Goal: Information Seeking & Learning: Learn about a topic

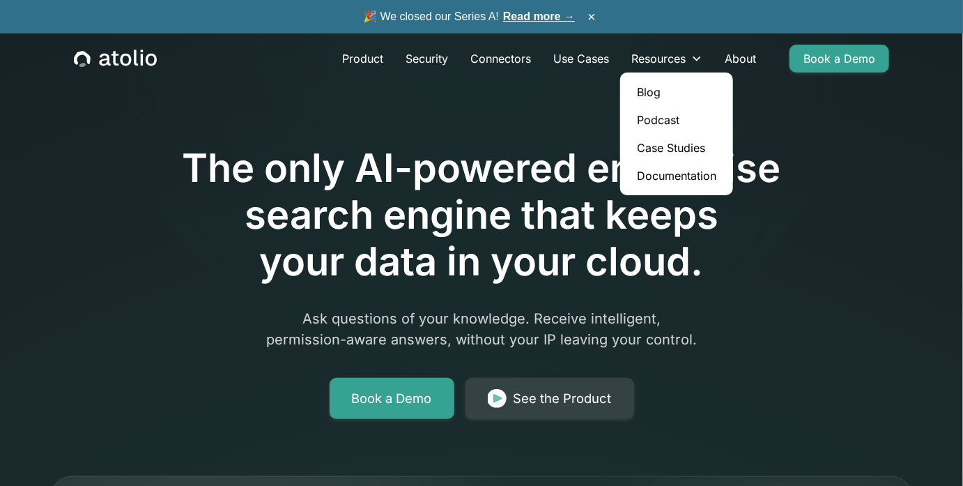
click at [626, 106] on link "Blog" at bounding box center [677, 92] width 102 height 28
click at [459, 68] on link "Connectors" at bounding box center [500, 59] width 83 height 28
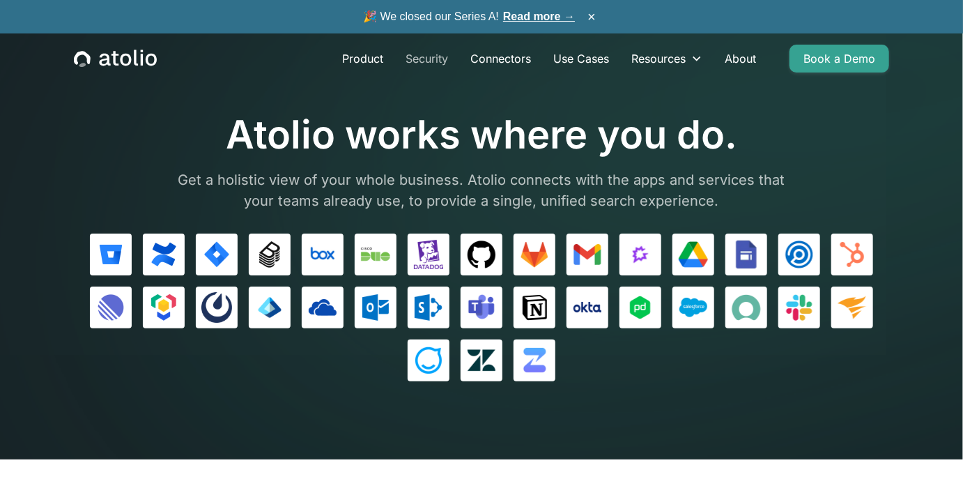
click at [395, 63] on link "Security" at bounding box center [427, 59] width 65 height 28
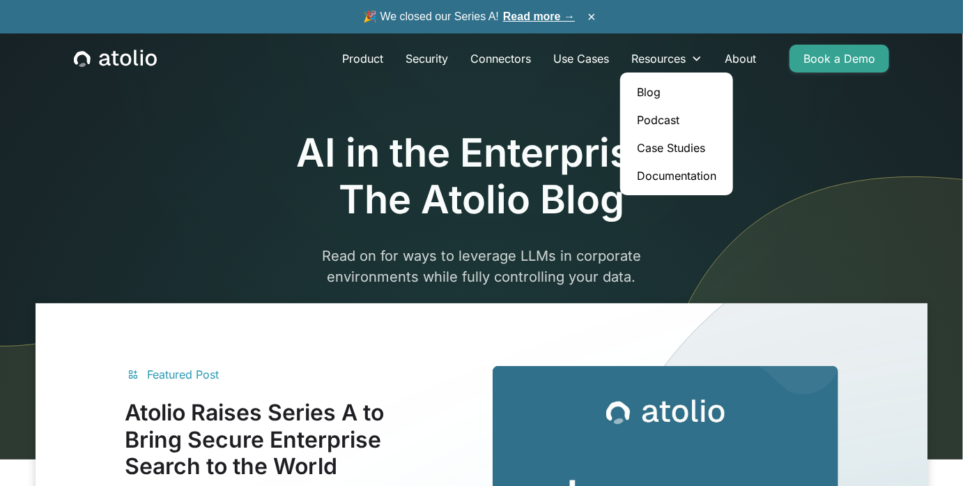
click at [626, 162] on link "Case Studies" at bounding box center [677, 148] width 102 height 28
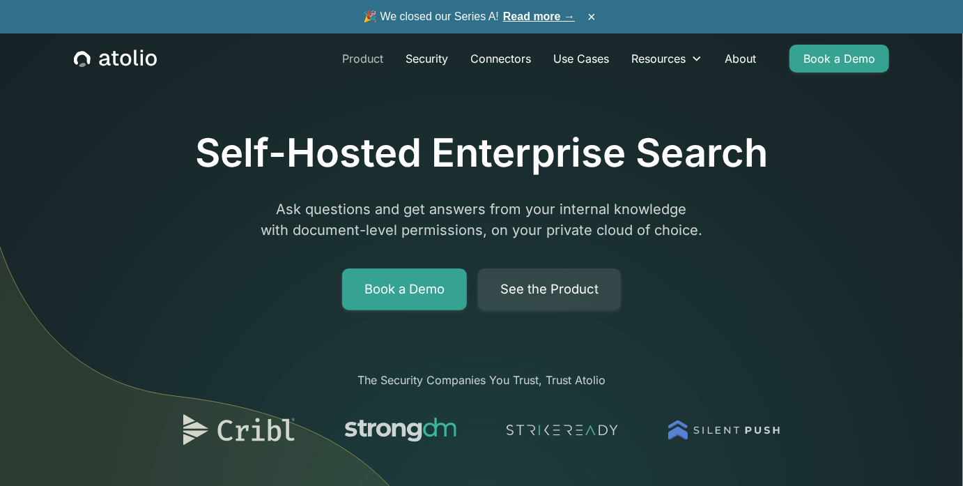
click at [331, 68] on link "Product" at bounding box center [362, 59] width 63 height 28
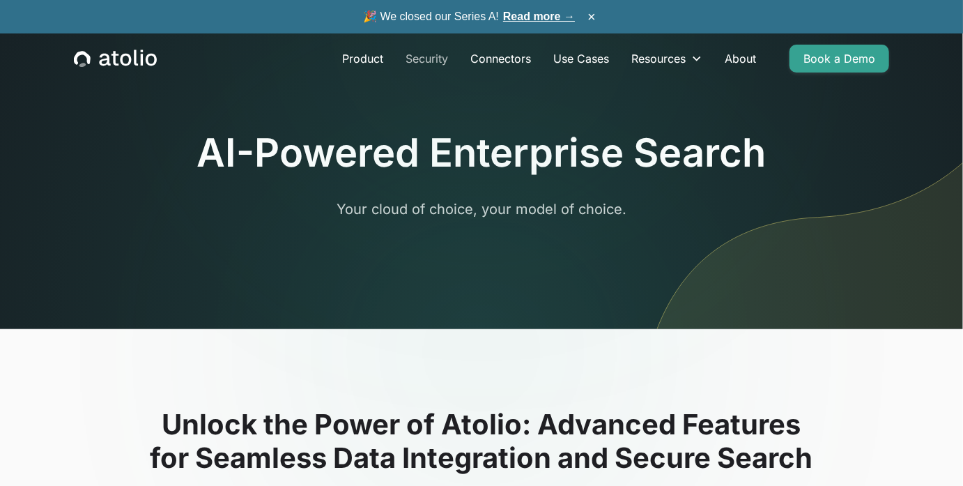
click at [395, 73] on link "Security" at bounding box center [427, 59] width 65 height 28
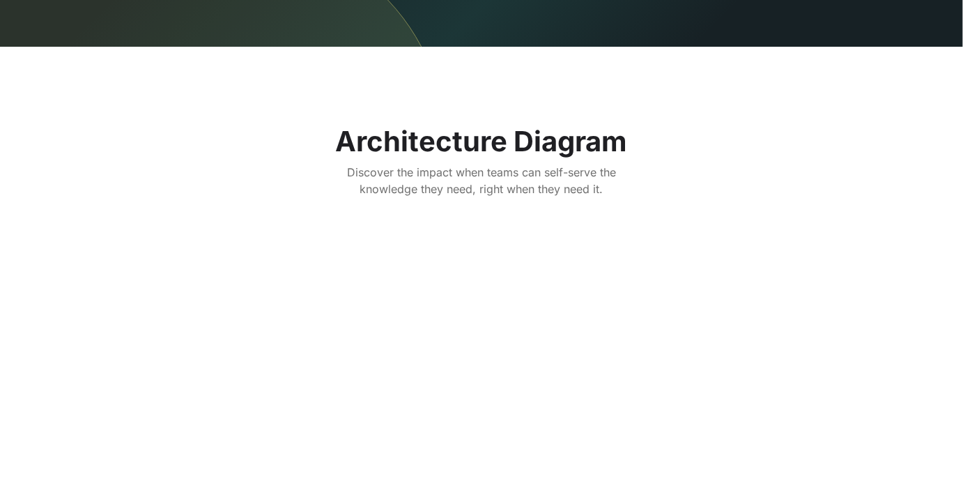
scroll to position [2214, 0]
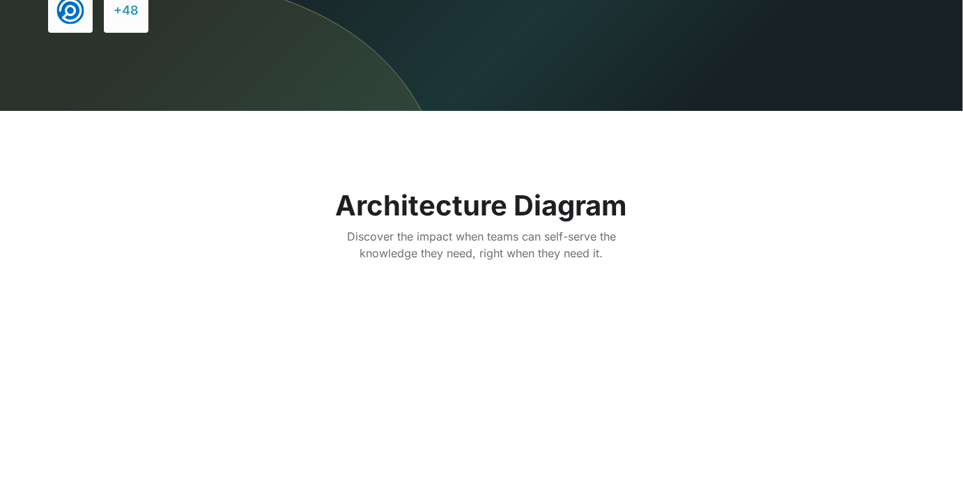
drag, startPoint x: 508, startPoint y: 70, endPoint x: 644, endPoint y: 78, distance: 136.2
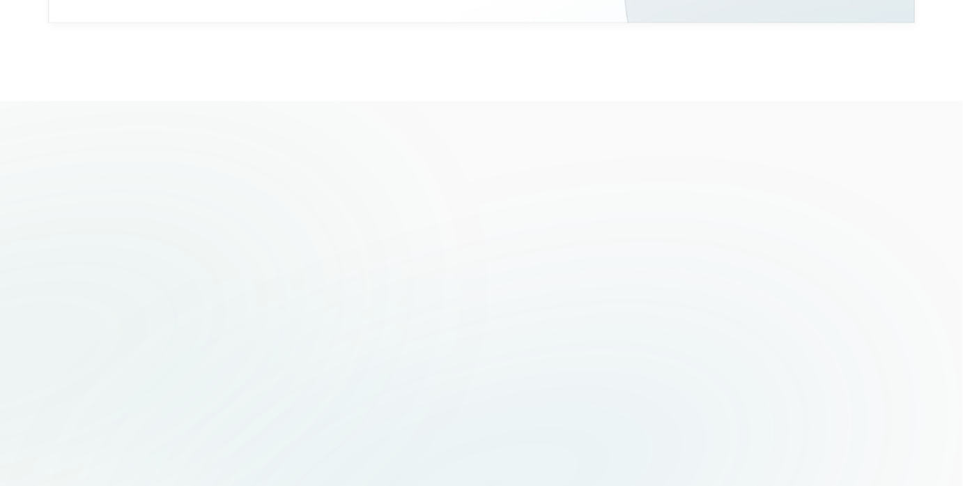
scroll to position [3158, 0]
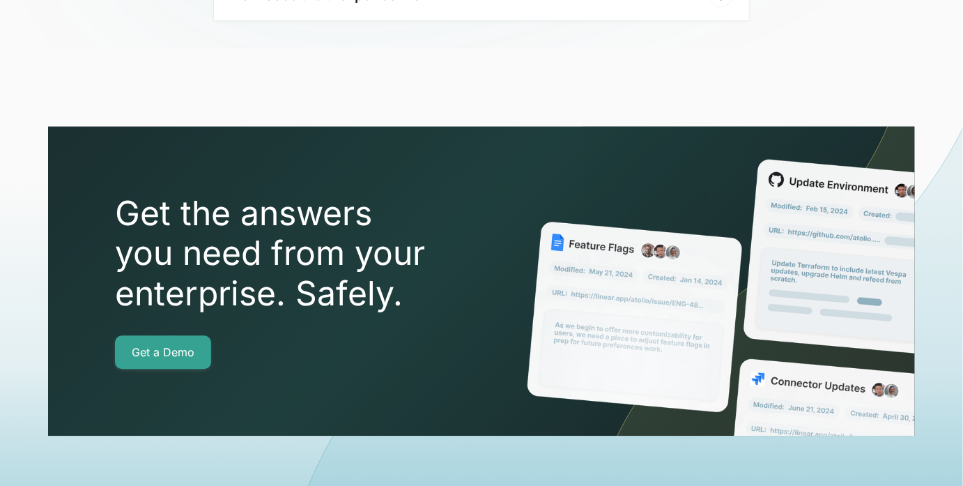
scroll to position [3827, 0]
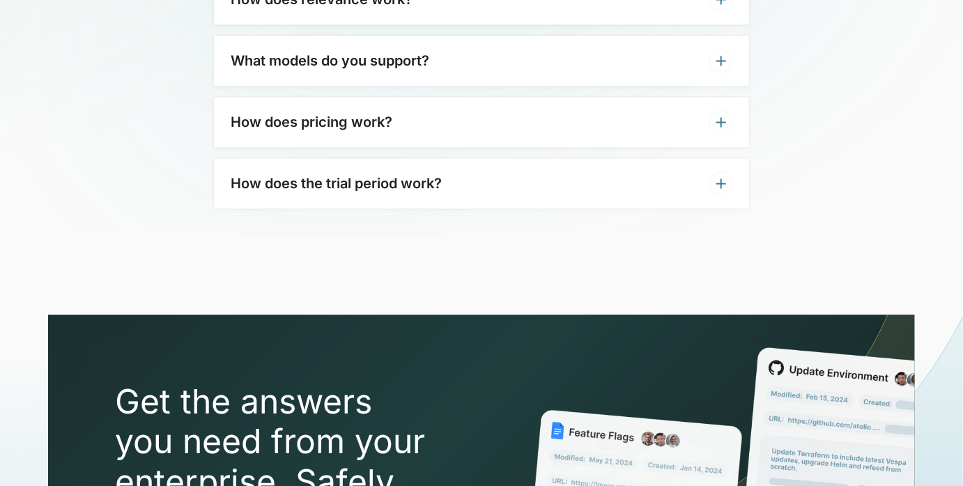
scroll to position [4102, 0]
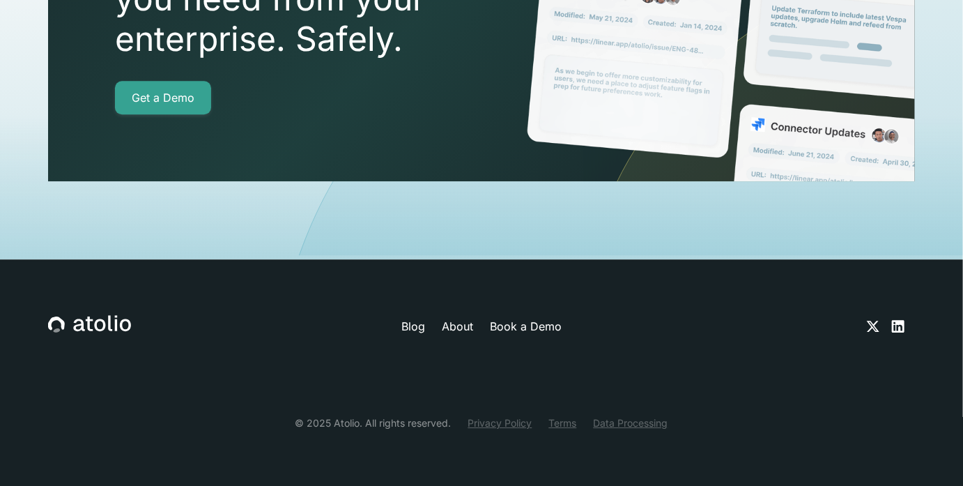
scroll to position [4219, 0]
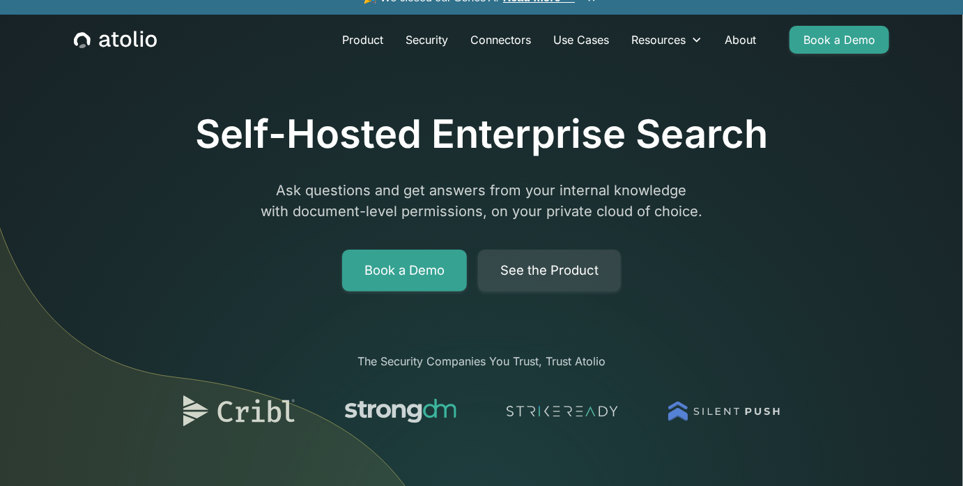
scroll to position [0, 0]
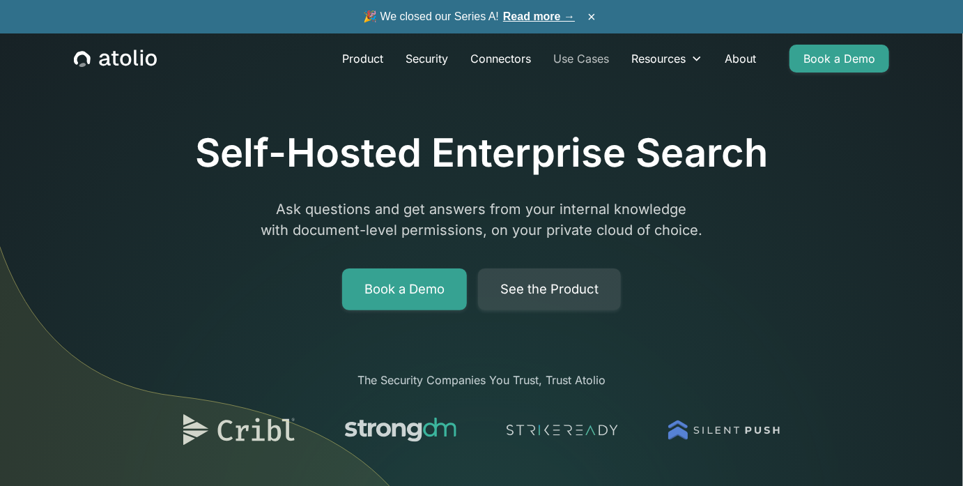
click at [542, 68] on link "Use Cases" at bounding box center [581, 59] width 78 height 28
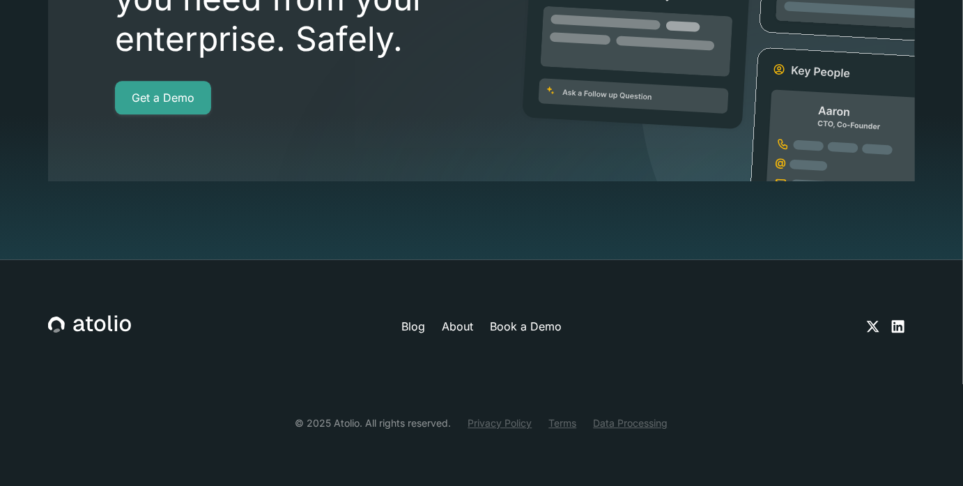
scroll to position [4847, 0]
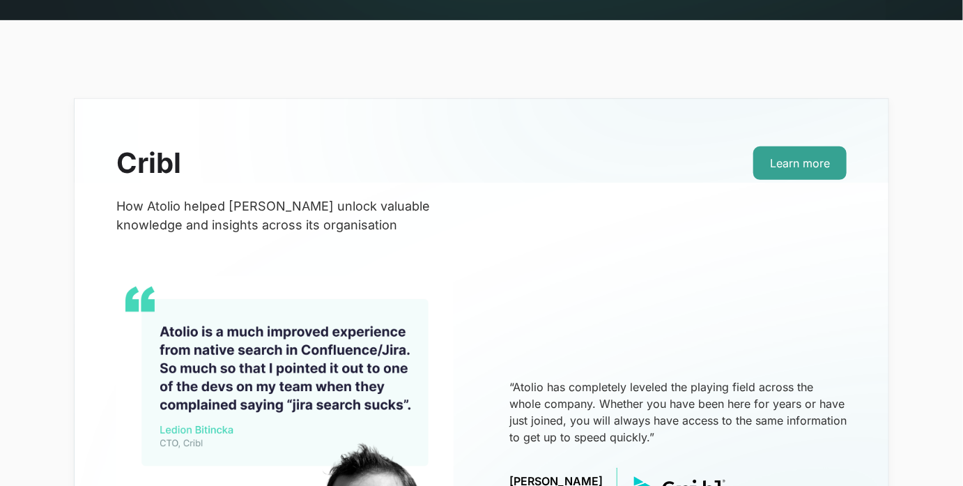
scroll to position [273, 0]
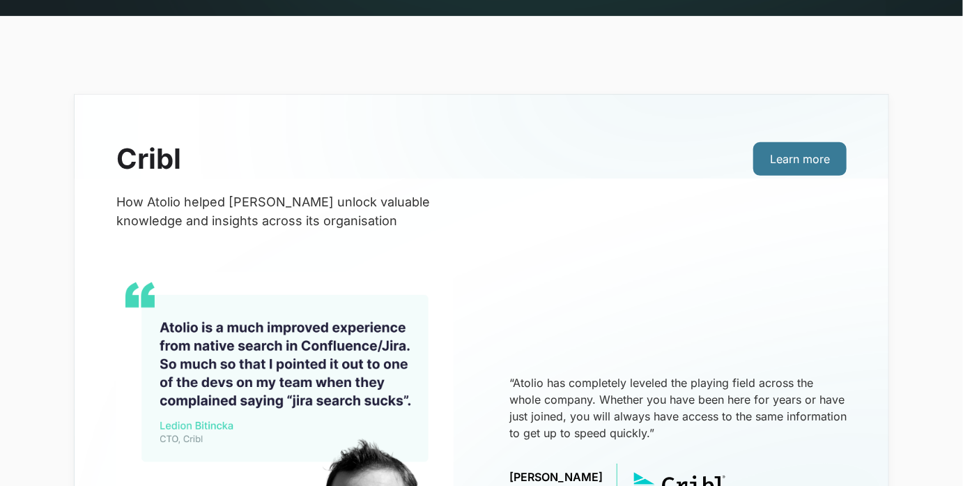
click at [772, 176] on link "Learn more" at bounding box center [800, 158] width 93 height 33
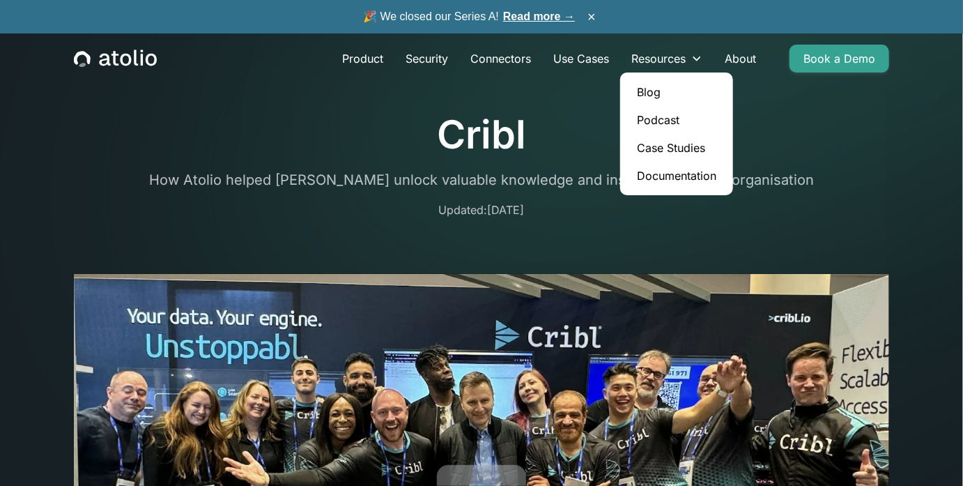
click at [626, 190] on link "Documentation" at bounding box center [677, 176] width 102 height 28
